Goal: Information Seeking & Learning: Learn about a topic

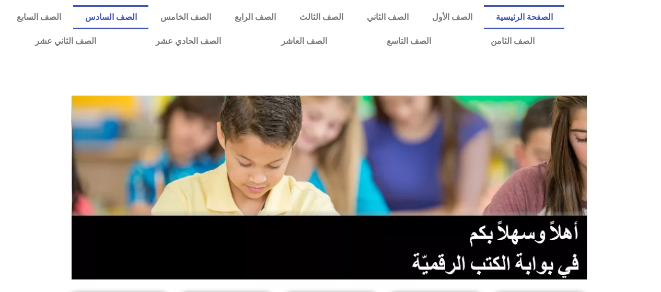
click at [148, 14] on link "الصف السادس" at bounding box center [110, 17] width 75 height 24
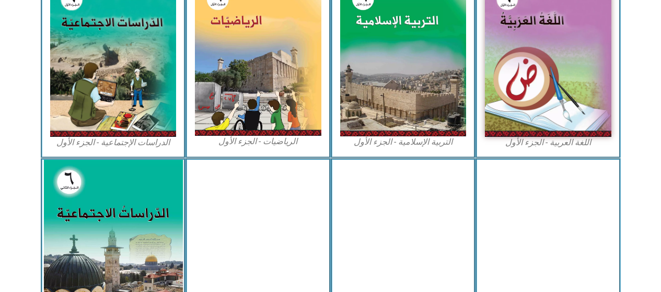
scroll to position [366, 0]
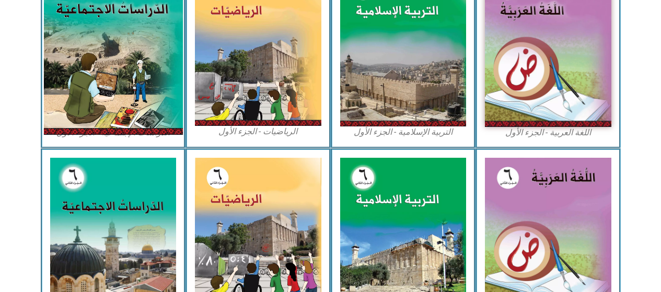
click at [143, 61] on img at bounding box center [112, 47] width 139 height 173
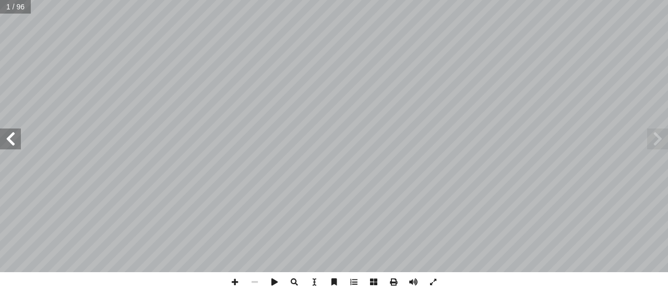
click at [13, 135] on span at bounding box center [10, 138] width 21 height 21
click at [12, 135] on span at bounding box center [10, 138] width 21 height 21
click at [4, 137] on span at bounding box center [10, 138] width 21 height 21
click at [7, 138] on span at bounding box center [10, 138] width 21 height 21
click at [8, 139] on span at bounding box center [10, 138] width 21 height 21
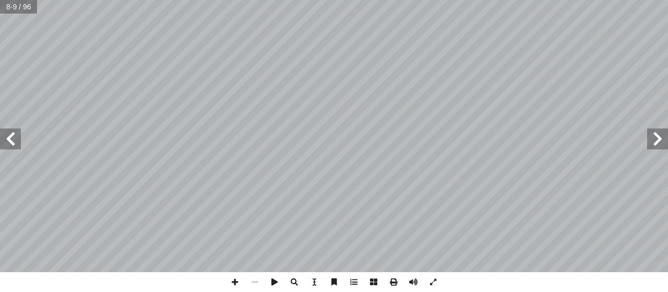
click at [8, 136] on span at bounding box center [10, 138] width 21 height 21
drag, startPoint x: 0, startPoint y: 139, endPoint x: 6, endPoint y: 139, distance: 5.8
click at [5, 139] on span at bounding box center [10, 138] width 21 height 21
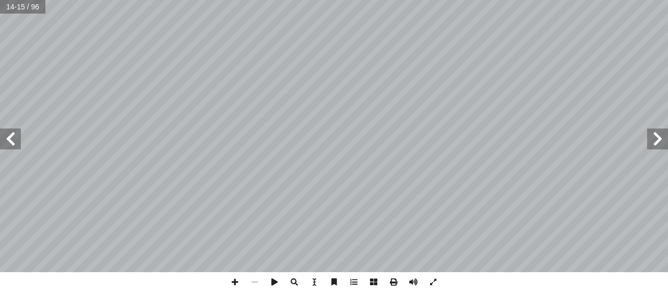
click at [659, 141] on span at bounding box center [657, 138] width 21 height 21
click at [236, 280] on span at bounding box center [235, 282] width 20 height 20
click at [648, 145] on span at bounding box center [657, 138] width 21 height 21
click at [659, 135] on span at bounding box center [657, 138] width 21 height 21
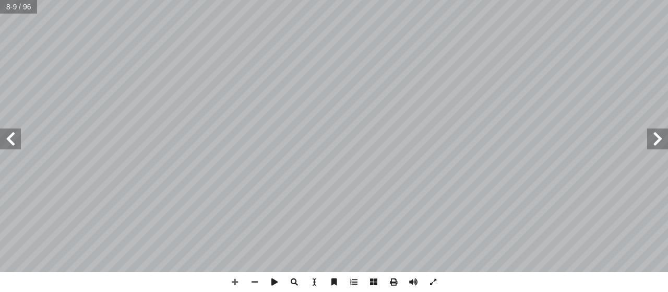
click at [661, 139] on span at bounding box center [657, 138] width 21 height 21
click at [8, 131] on span at bounding box center [10, 138] width 21 height 21
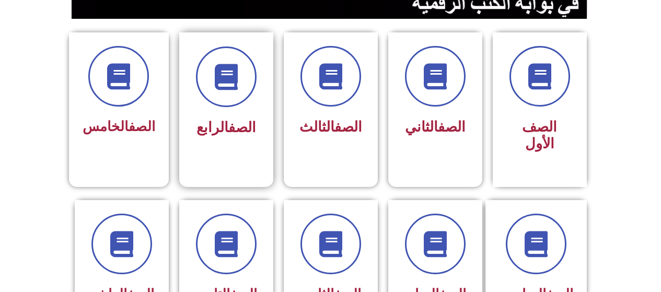
scroll to position [261, 0]
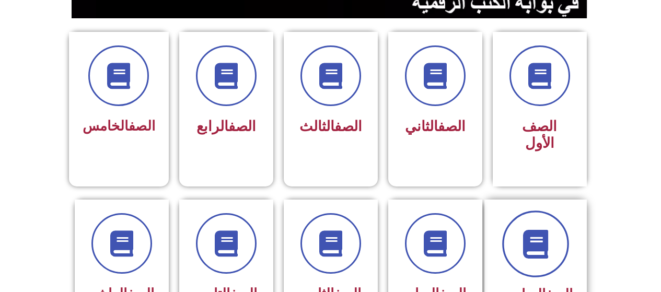
click at [549, 229] on icon at bounding box center [535, 243] width 29 height 29
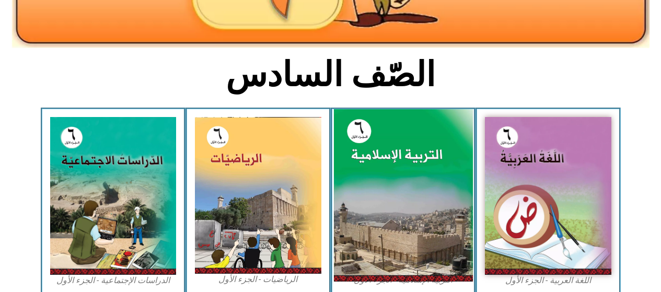
scroll to position [261, 0]
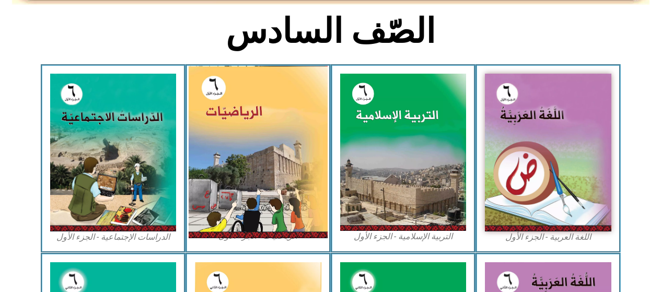
click at [272, 164] on img at bounding box center [258, 152] width 139 height 172
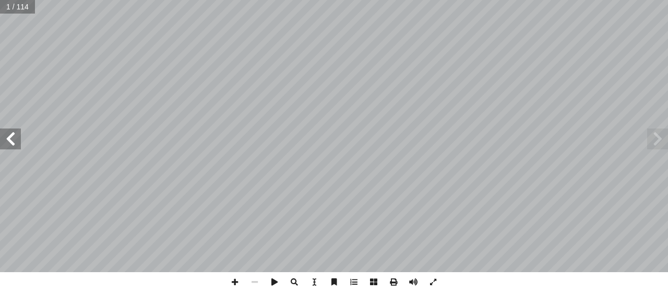
click at [4, 137] on span at bounding box center [10, 138] width 21 height 21
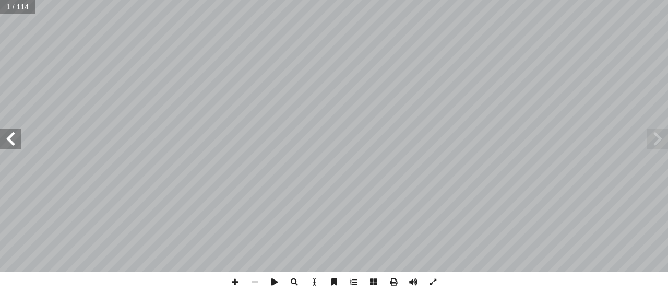
click at [4, 137] on span at bounding box center [10, 138] width 21 height 21
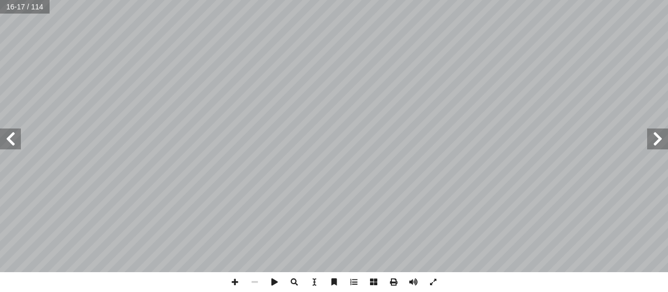
click at [4, 137] on span at bounding box center [10, 138] width 21 height 21
click at [230, 282] on span at bounding box center [235, 282] width 20 height 20
click at [440, 95] on html "الصفحة الرئيسية الصف الأول الصف الثاني الصف الثالث الصف الرابع الصف الخامس الصف…" at bounding box center [334, 47] width 668 height 95
click at [383, 286] on div "١٤ :) 2 ط ( � نش ي ّ تحــد َ مســابقة ً العالــي ســنويا ِ عليــم ّ والت ِ ــة …" at bounding box center [334, 146] width 668 height 292
click at [661, 138] on span at bounding box center [657, 138] width 21 height 21
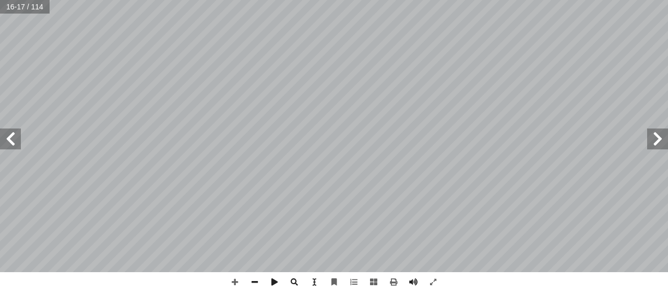
click at [320, 95] on html "الصفحة الرئيسية الصف الأول الصف الثاني الصف الثالث الصف الرابع الصف الخامس الصف…" at bounding box center [334, 47] width 668 height 95
click at [653, 135] on span at bounding box center [657, 138] width 21 height 21
click at [14, 144] on span at bounding box center [10, 138] width 21 height 21
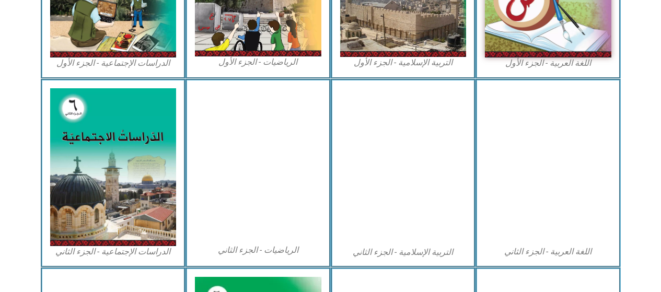
scroll to position [639, 0]
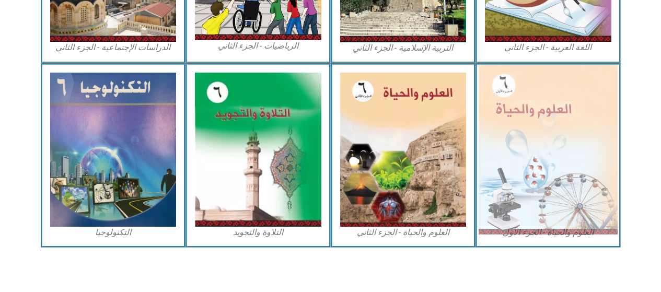
click at [570, 170] on img at bounding box center [547, 149] width 139 height 169
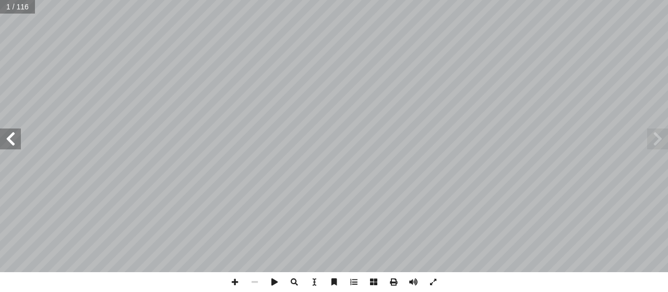
click at [15, 131] on span at bounding box center [10, 138] width 21 height 21
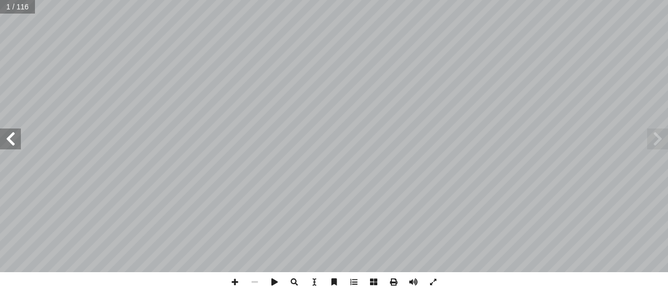
click at [15, 131] on span at bounding box center [10, 138] width 21 height 21
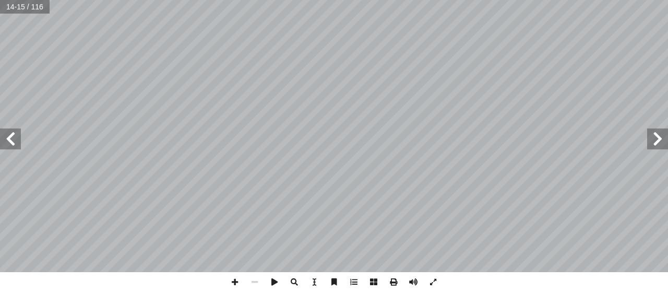
click at [18, 132] on span at bounding box center [10, 138] width 21 height 21
click at [229, 286] on span at bounding box center [235, 282] width 20 height 20
click at [252, 284] on span at bounding box center [255, 282] width 20 height 20
click at [11, 142] on span at bounding box center [10, 138] width 21 height 21
click at [233, 284] on span at bounding box center [235, 282] width 20 height 20
